Goal: Information Seeking & Learning: Learn about a topic

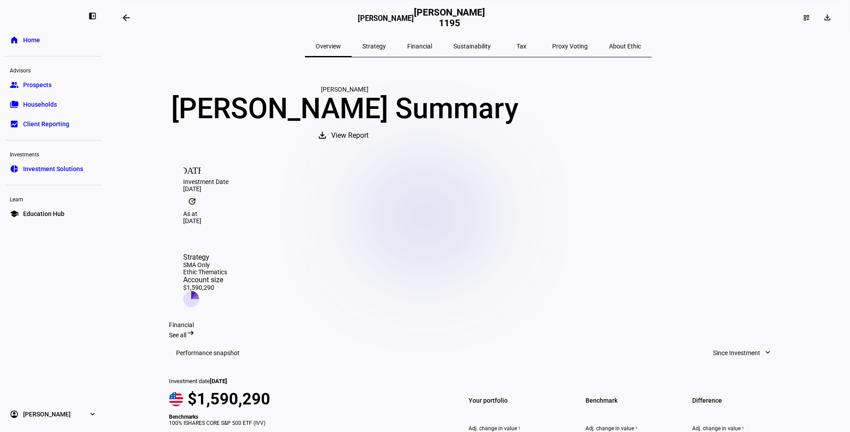
click at [36, 87] on span "Prospects" at bounding box center [37, 84] width 28 height 9
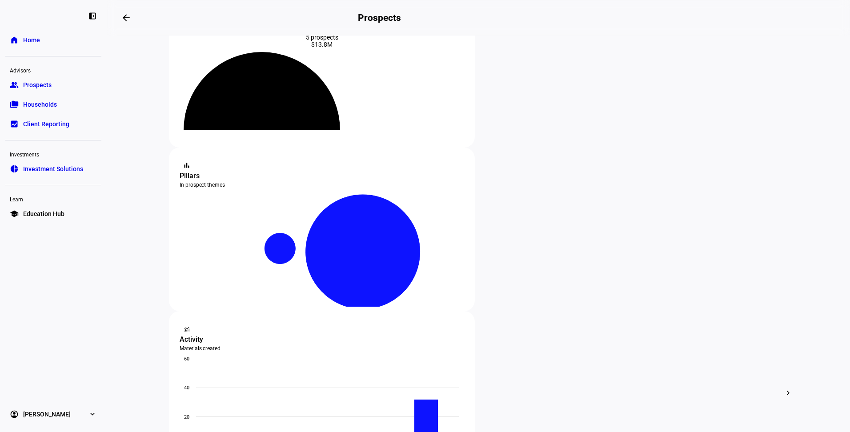
scroll to position [63, 0]
click at [324, 122] on icon at bounding box center [262, 98] width 128 height 64
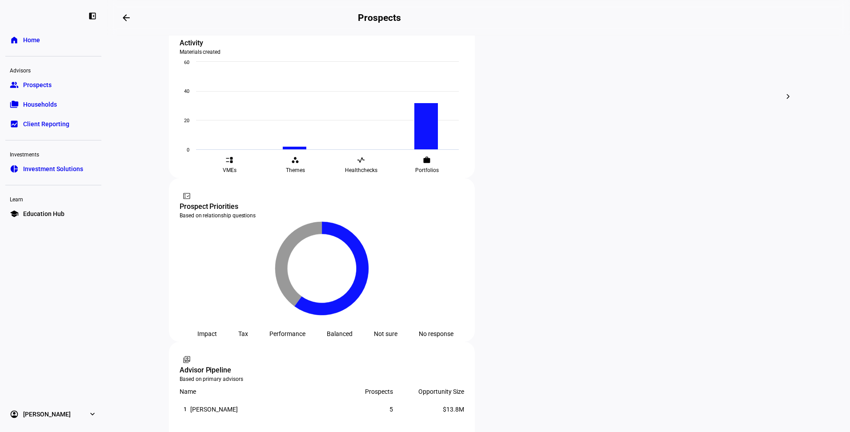
scroll to position [359, 0]
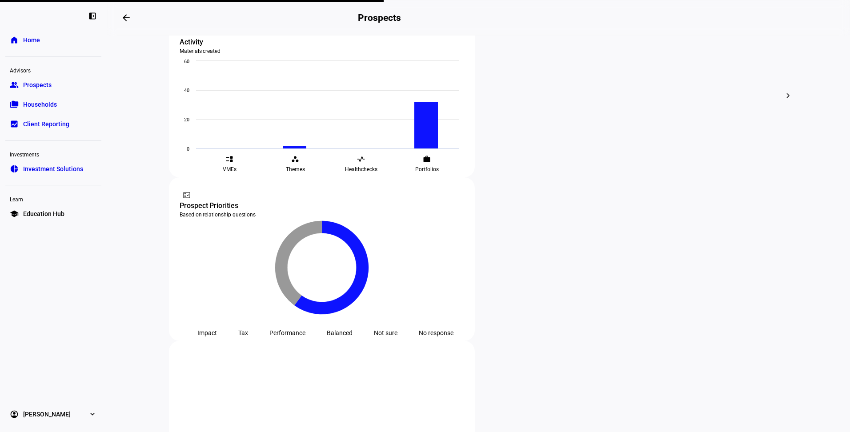
scroll to position [356, 0]
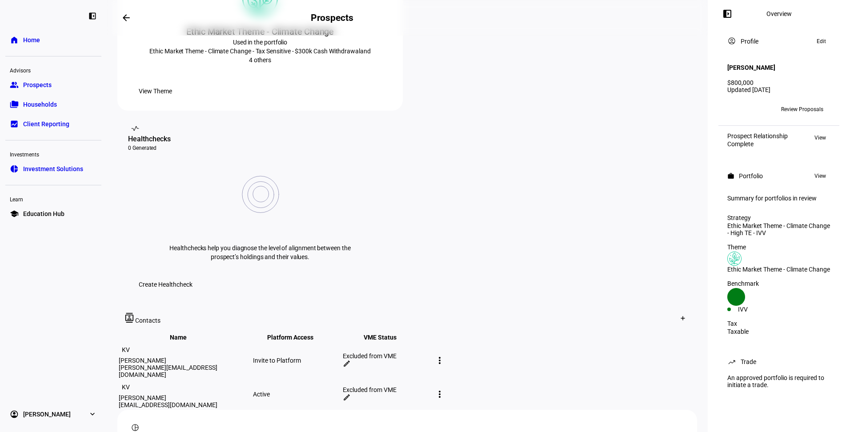
scroll to position [247, 0]
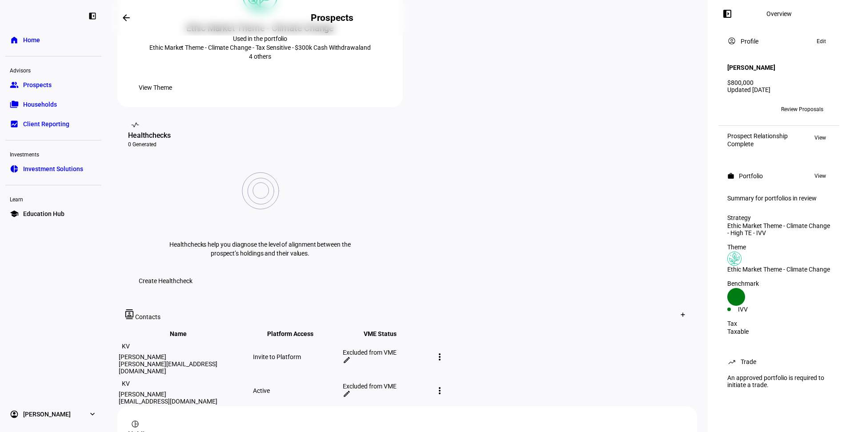
click at [172, 96] on span "View Theme" at bounding box center [155, 88] width 33 height 18
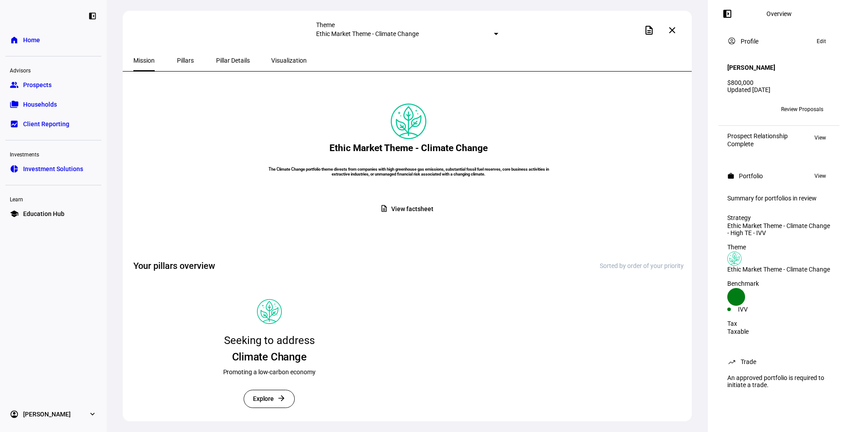
scroll to position [37, 0]
click at [180, 62] on span "Pillars" at bounding box center [185, 60] width 17 height 6
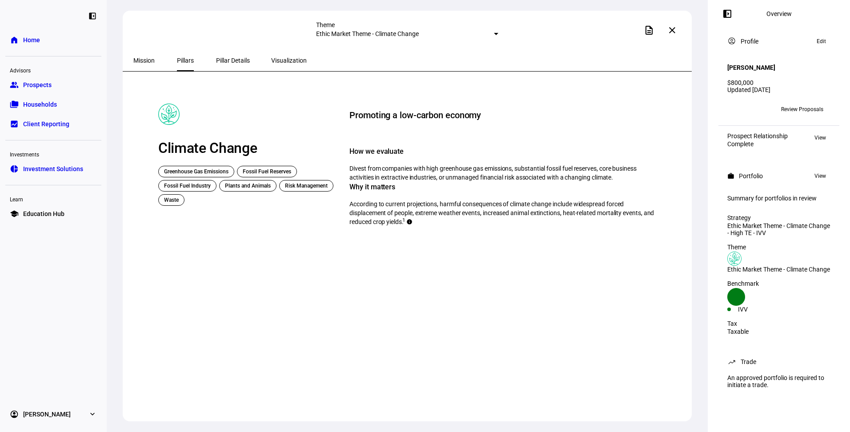
click at [216, 65] on span "Pillar Details" at bounding box center [233, 60] width 34 height 21
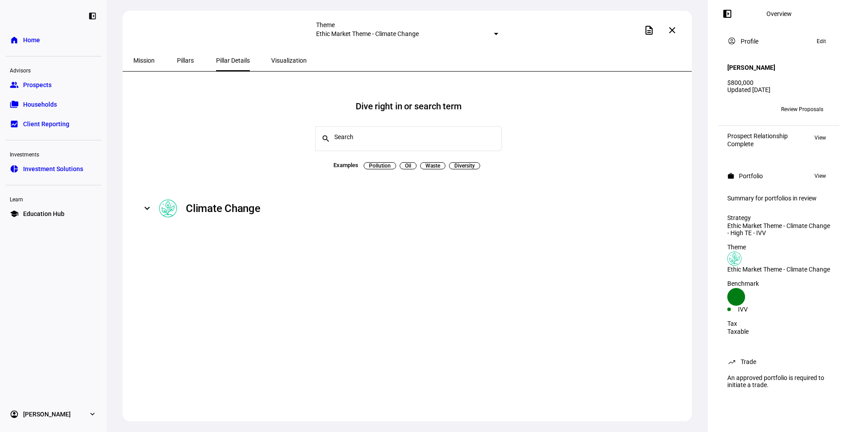
click at [369, 162] on span "Pollution" at bounding box center [380, 165] width 22 height 7
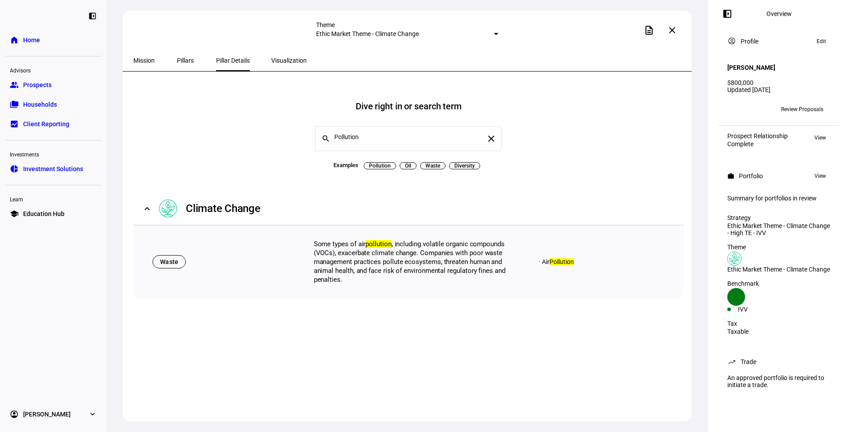
click at [410, 162] on span "Oil" at bounding box center [407, 165] width 17 height 7
type input "Oil"
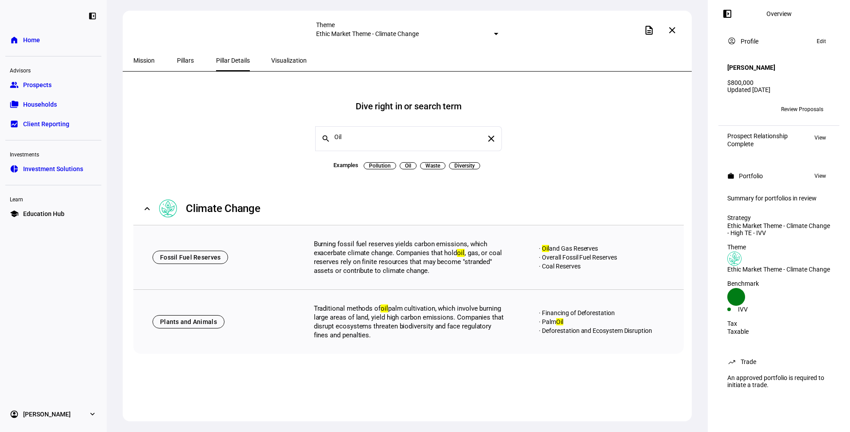
click at [271, 64] on span "Visualization" at bounding box center [289, 60] width 36 height 21
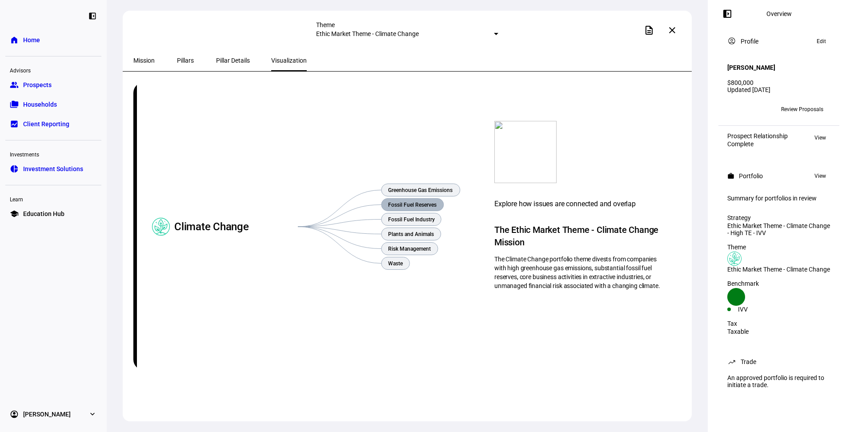
click at [414, 205] on text "Fossil Fuel Reserves" at bounding box center [412, 205] width 48 height 6
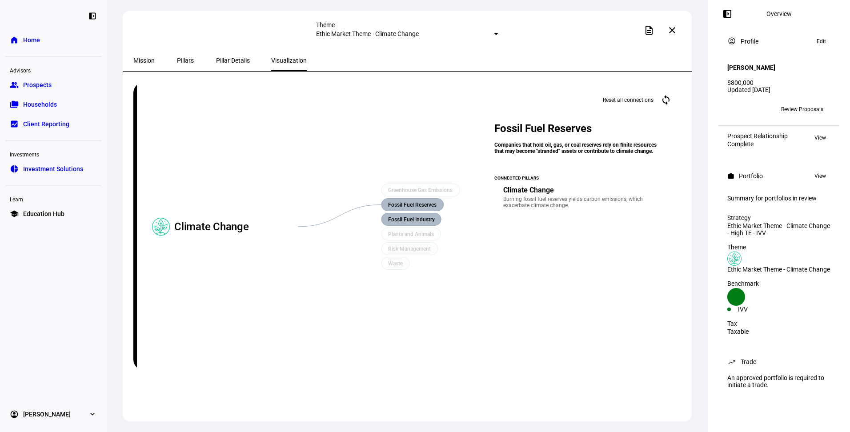
click at [410, 223] on rect at bounding box center [411, 219] width 60 height 12
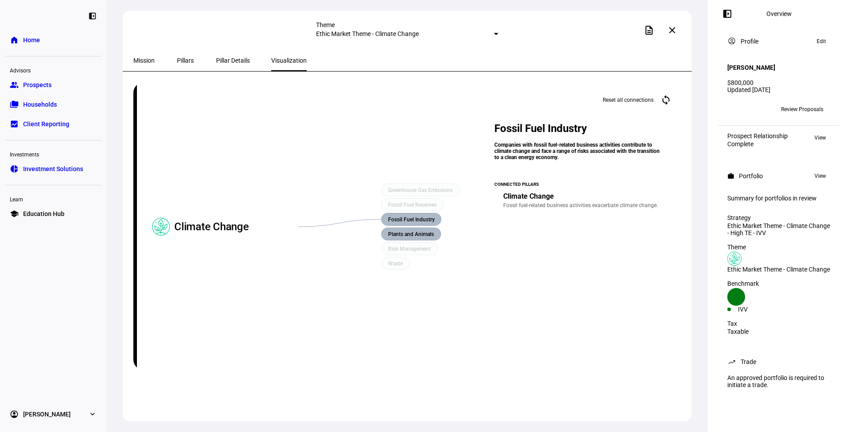
click at [402, 239] on rect at bounding box center [411, 234] width 60 height 12
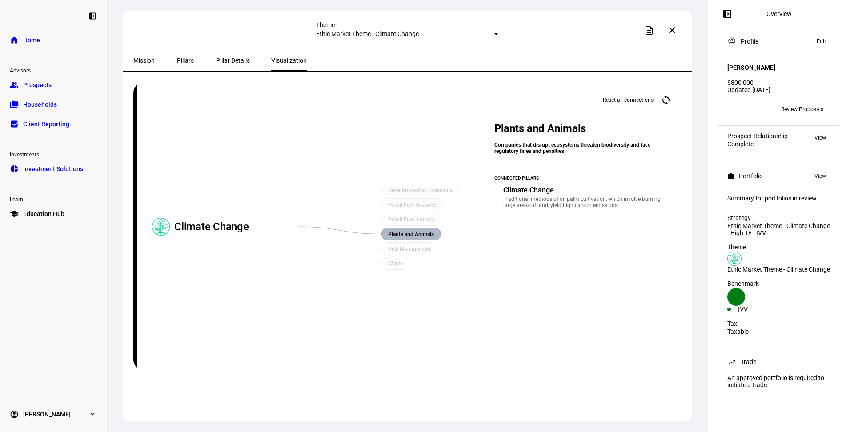
click at [671, 34] on span at bounding box center [671, 30] width 21 height 21
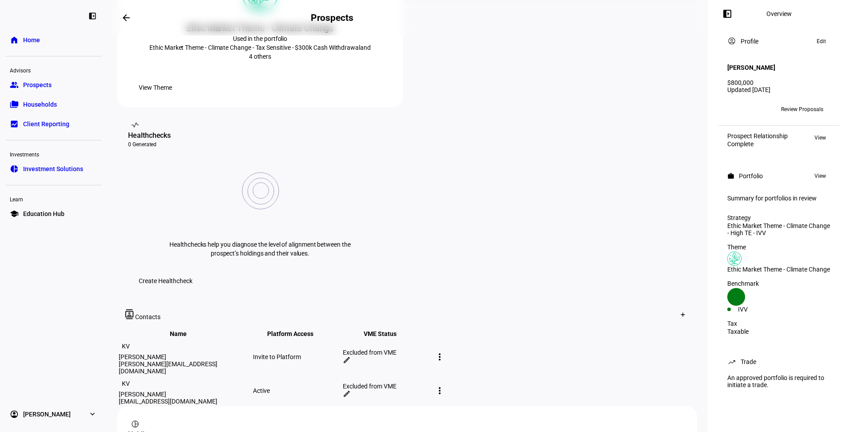
click at [341, 353] on div "Invite to Platform" at bounding box center [297, 356] width 88 height 7
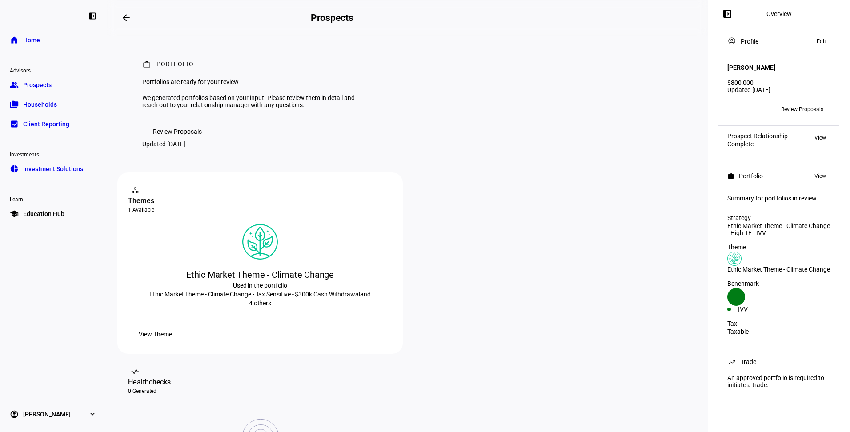
click at [167, 140] on span "Review Proposals" at bounding box center [177, 132] width 49 height 18
